Goal: Transaction & Acquisition: Purchase product/service

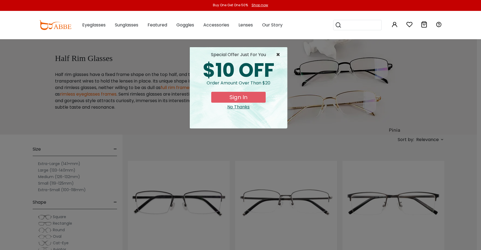
click at [279, 55] on span "×" at bounding box center [279, 54] width 7 height 7
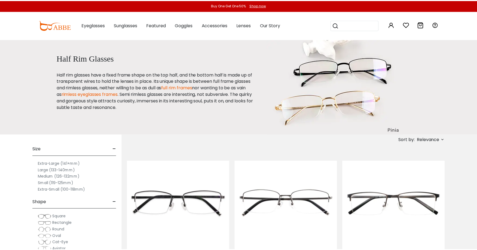
scroll to position [54, 0]
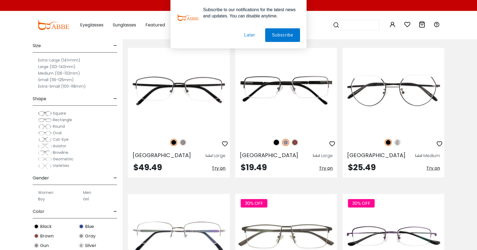
scroll to position [1390, 0]
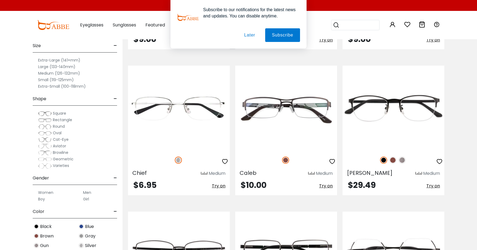
scroll to position [1117, 0]
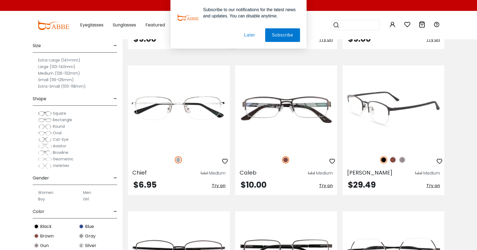
click at [402, 161] on img at bounding box center [402, 159] width 7 height 7
click at [393, 162] on img at bounding box center [393, 159] width 7 height 7
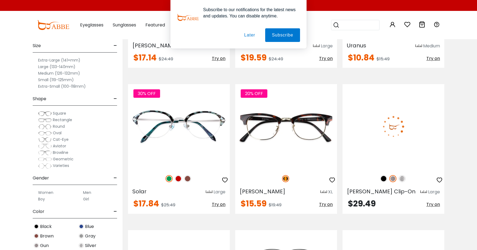
scroll to position [1717, 0]
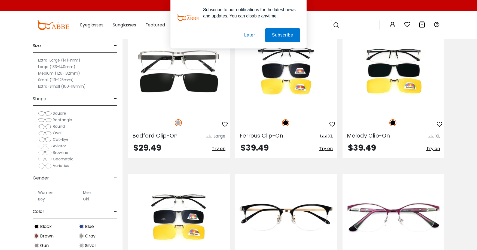
scroll to position [1989, 0]
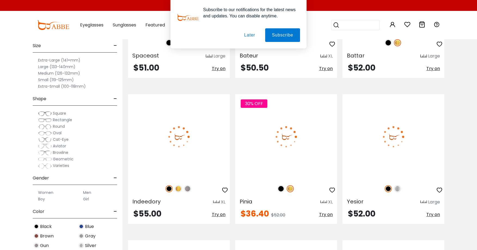
scroll to position [2589, 0]
